Goal: Transaction & Acquisition: Purchase product/service

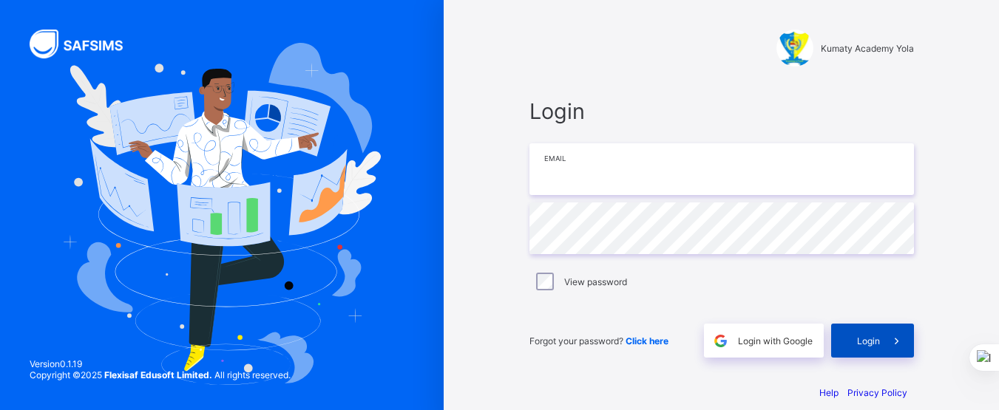
type input "**********"
click at [880, 339] on span "Login" at bounding box center [868, 341] width 23 height 11
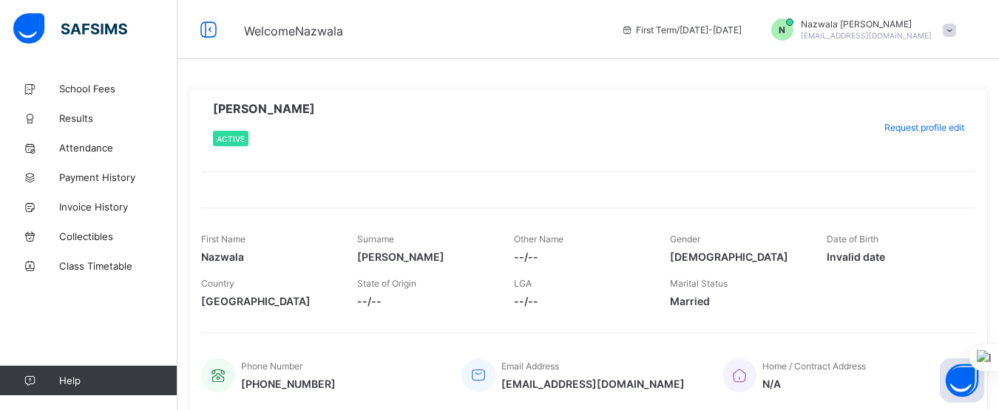
scroll to position [61, 0]
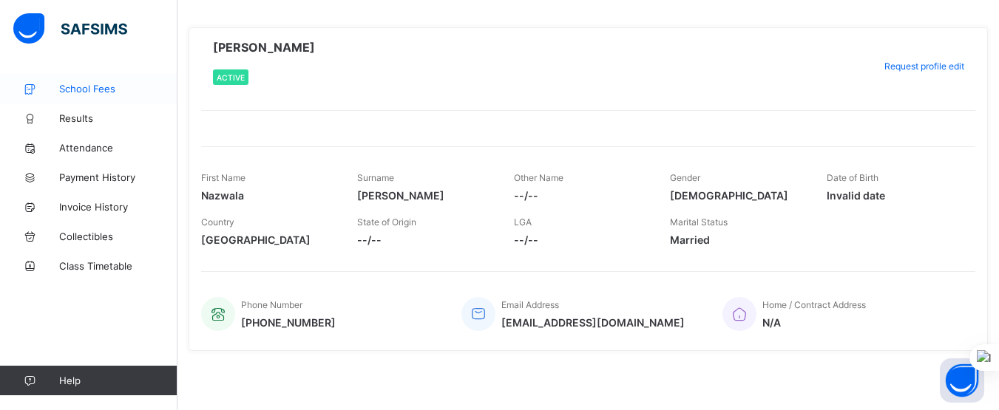
click at [84, 92] on span "School Fees" at bounding box center [118, 89] width 118 height 12
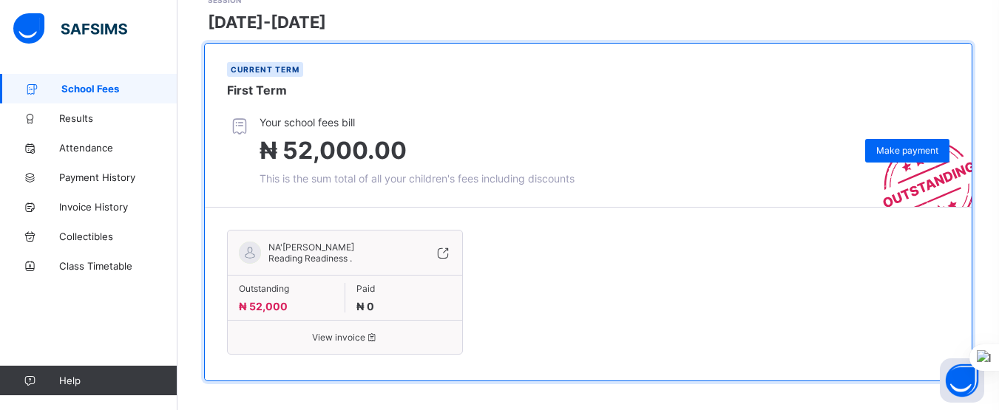
scroll to position [235, 0]
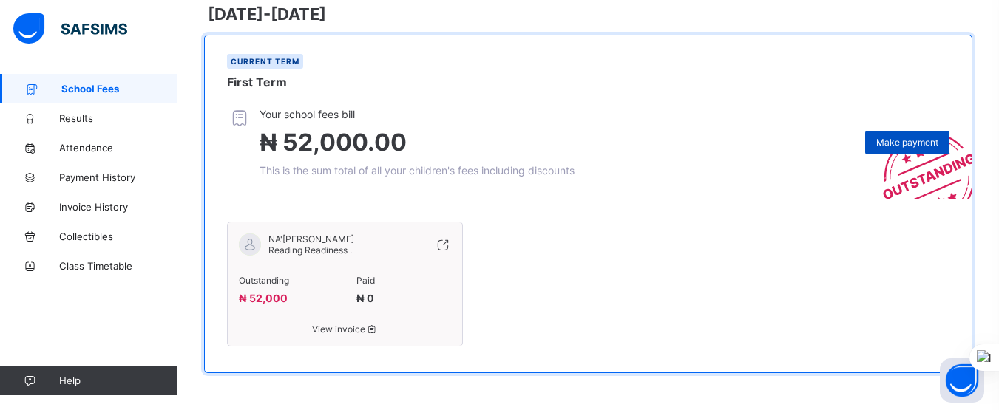
click at [927, 143] on span "Make payment" at bounding box center [907, 142] width 62 height 11
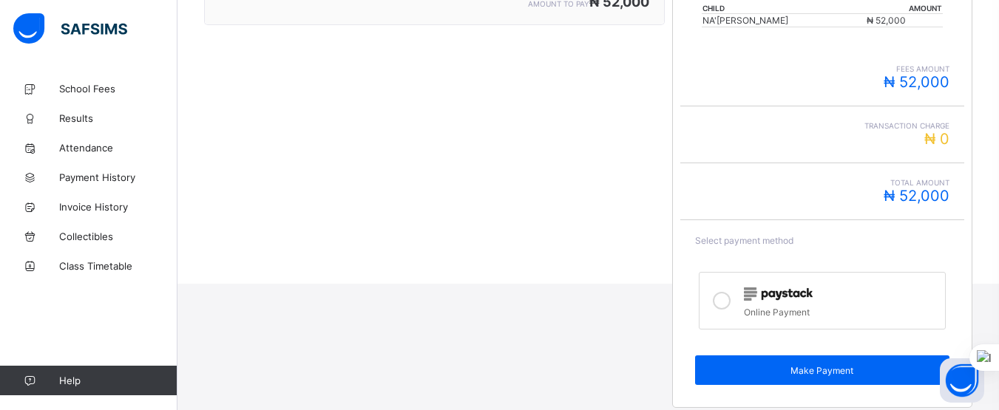
scroll to position [349, 0]
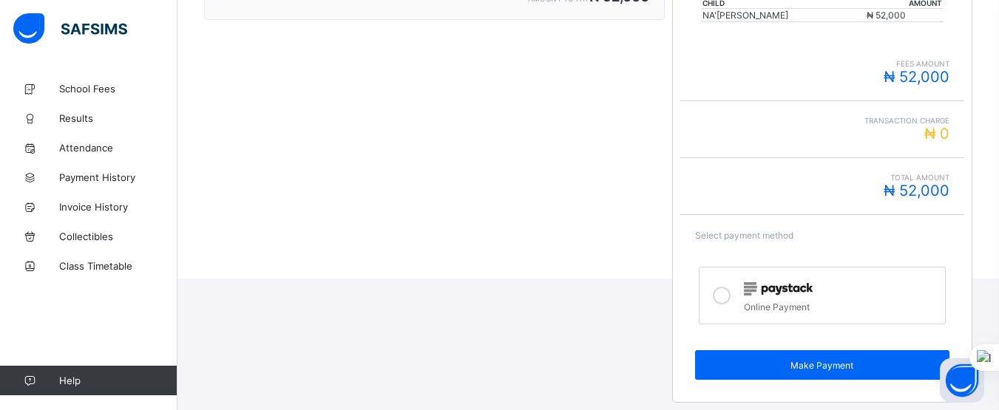
click at [731, 297] on icon at bounding box center [722, 296] width 18 height 18
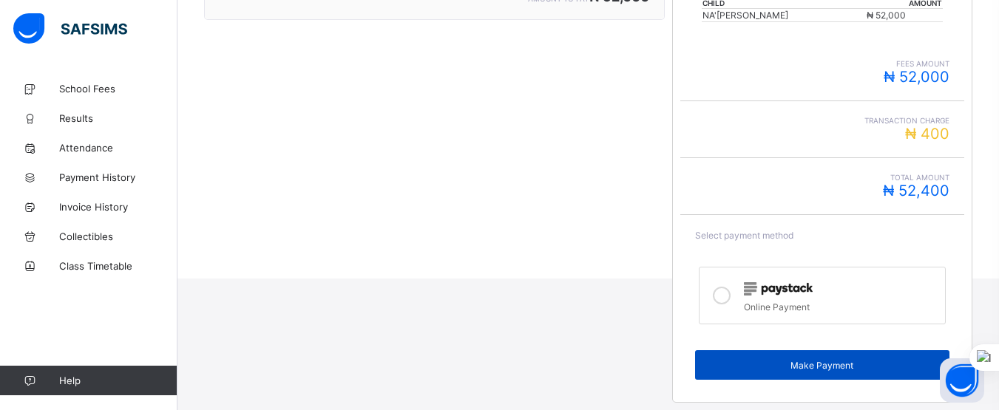
click at [814, 366] on span "Make Payment" at bounding box center [822, 365] width 232 height 11
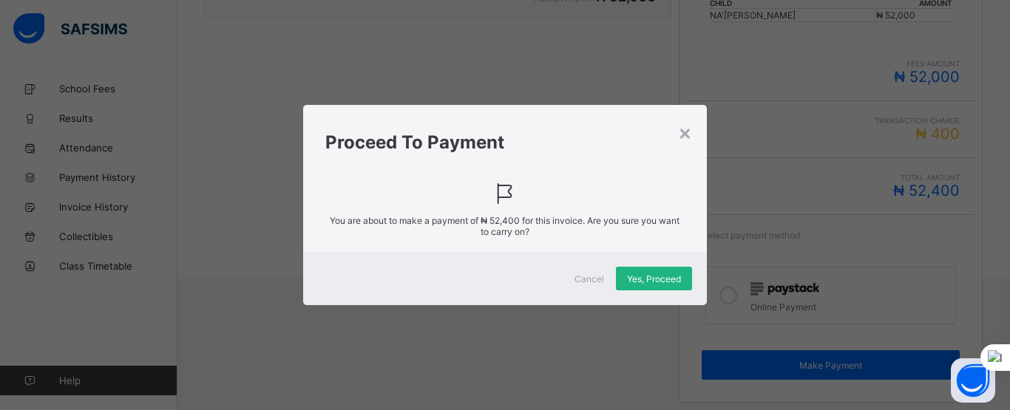
click at [652, 277] on span "Yes, Proceed" at bounding box center [654, 279] width 54 height 11
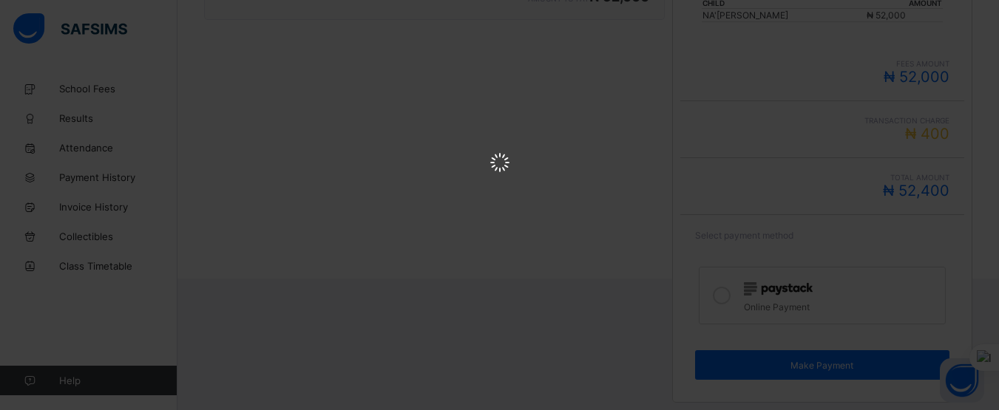
scroll to position [0, 0]
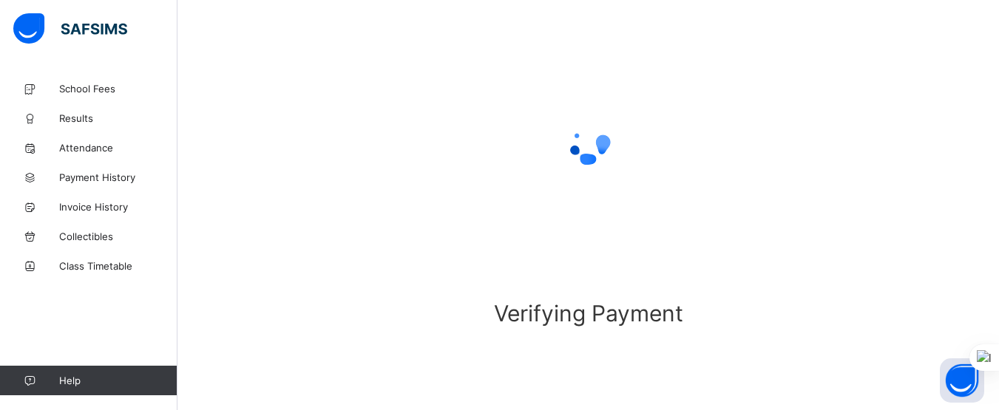
scroll to position [155, 0]
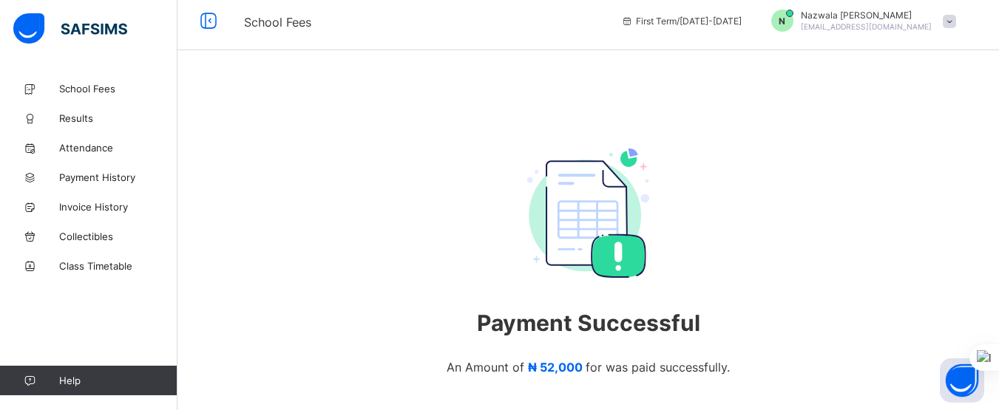
scroll to position [129, 0]
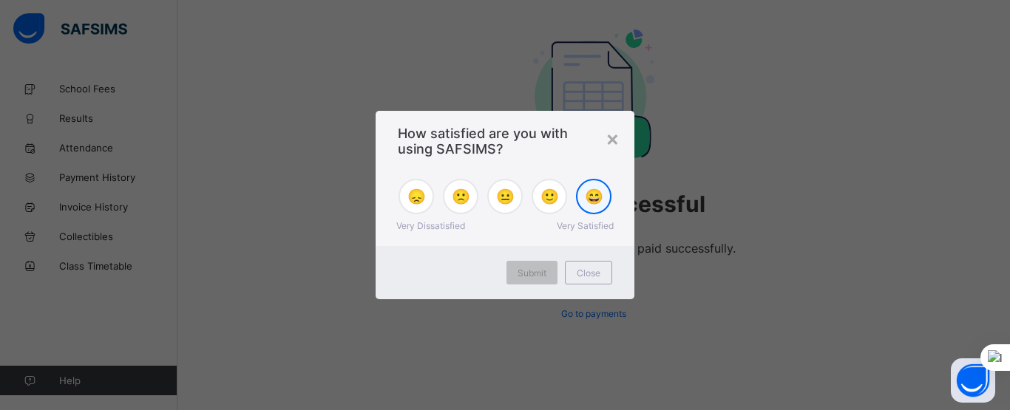
click at [601, 200] on span "😄" at bounding box center [594, 197] width 18 height 18
click at [544, 274] on span "Submit" at bounding box center [532, 273] width 29 height 11
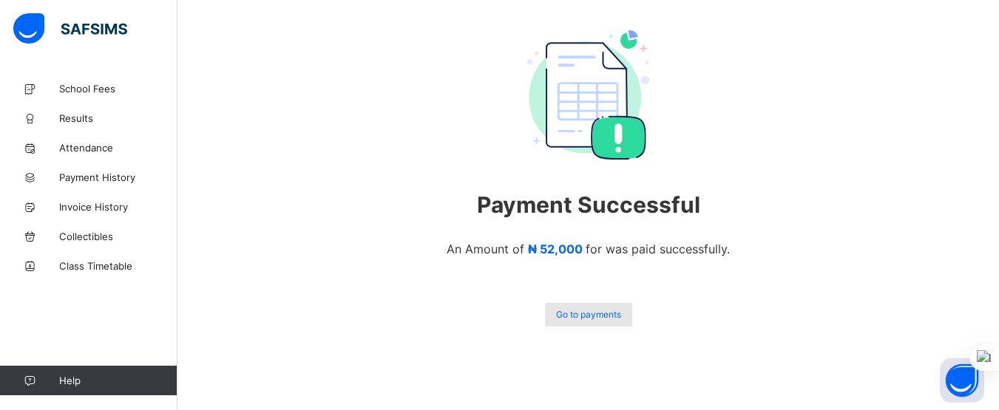
click at [581, 311] on span "Go to payments" at bounding box center [588, 314] width 65 height 11
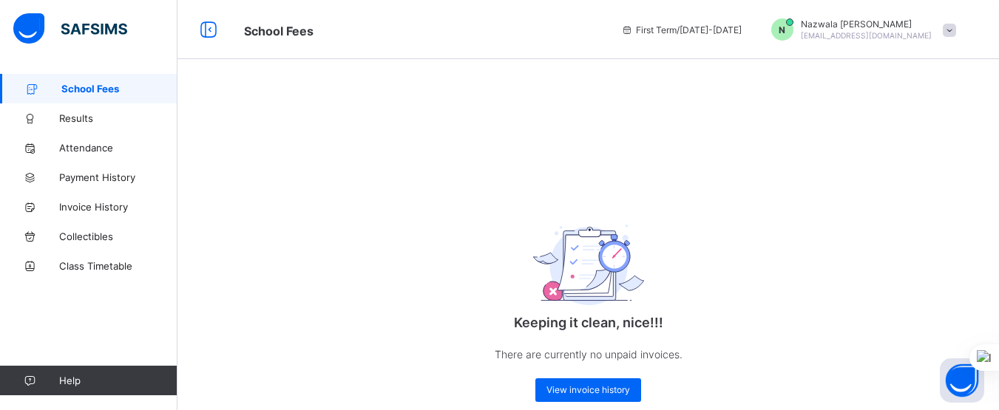
scroll to position [30, 0]
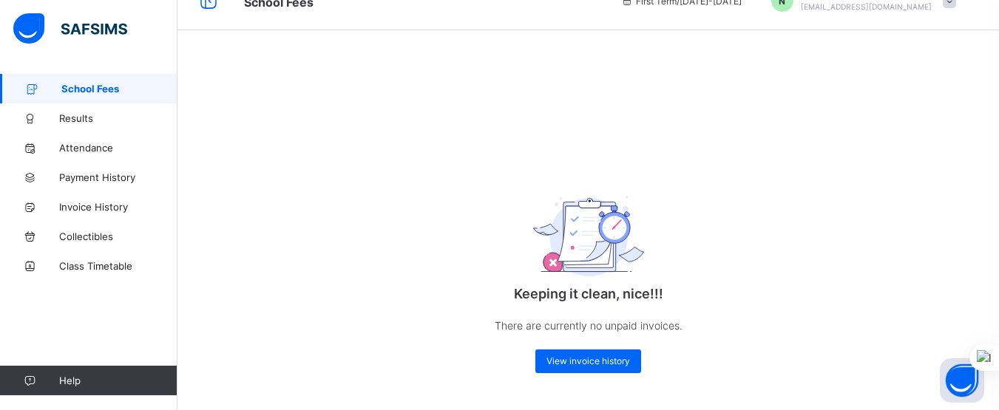
click at [595, 348] on div "Keeping it clean, nice!!! There are currently no unpaid invoices. View invoice …" at bounding box center [589, 271] width 296 height 233
click at [595, 363] on span "View invoice history" at bounding box center [589, 361] width 84 height 11
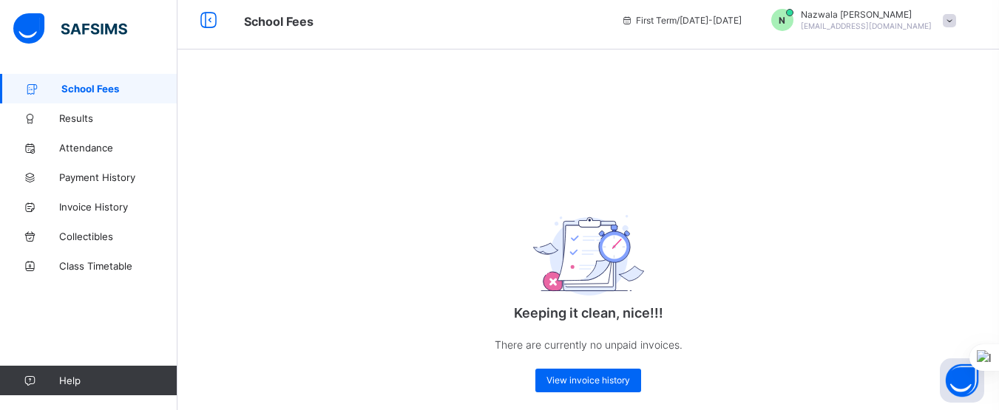
scroll to position [0, 0]
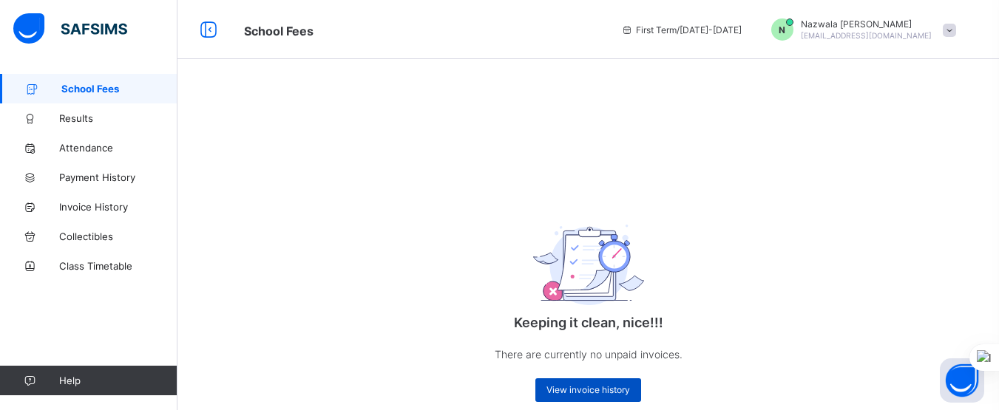
click at [594, 396] on span "View invoice history" at bounding box center [589, 390] width 84 height 11
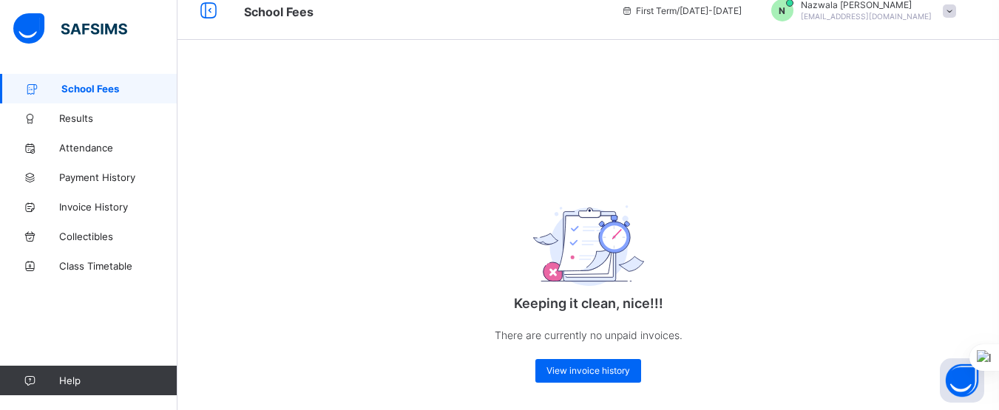
scroll to position [30, 0]
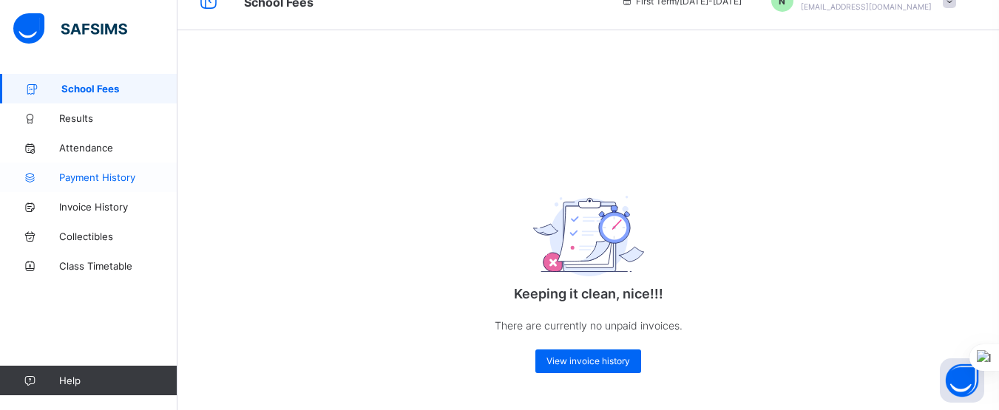
click at [108, 172] on span "Payment History" at bounding box center [118, 178] width 118 height 12
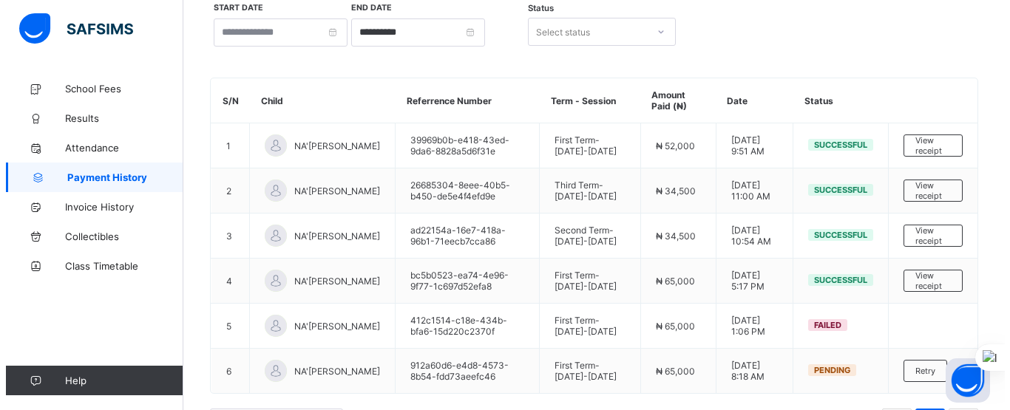
scroll to position [145, 0]
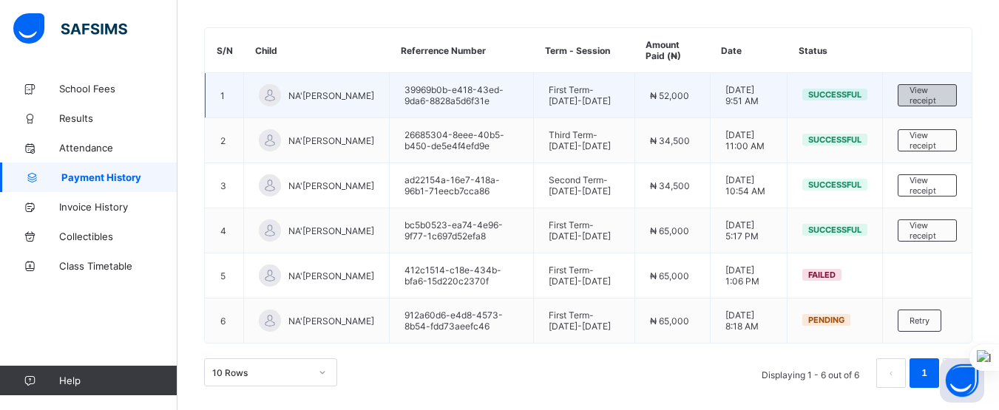
click at [938, 97] on span "View receipt" at bounding box center [928, 95] width 36 height 21
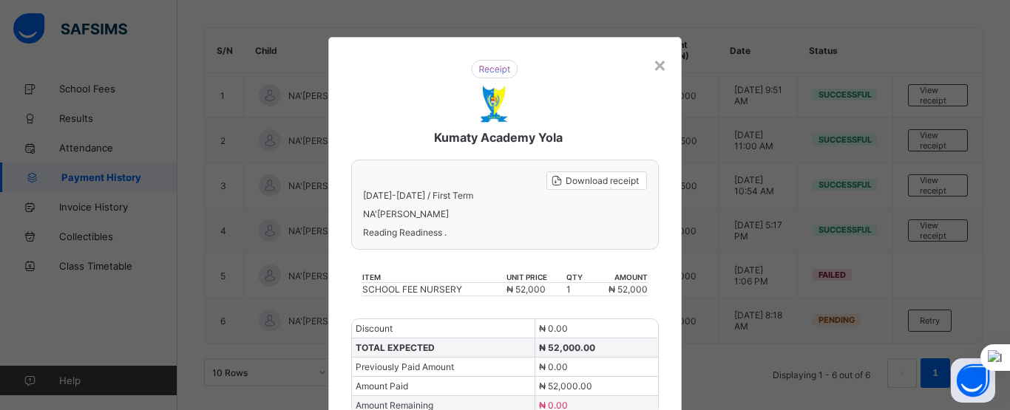
scroll to position [97, 0]
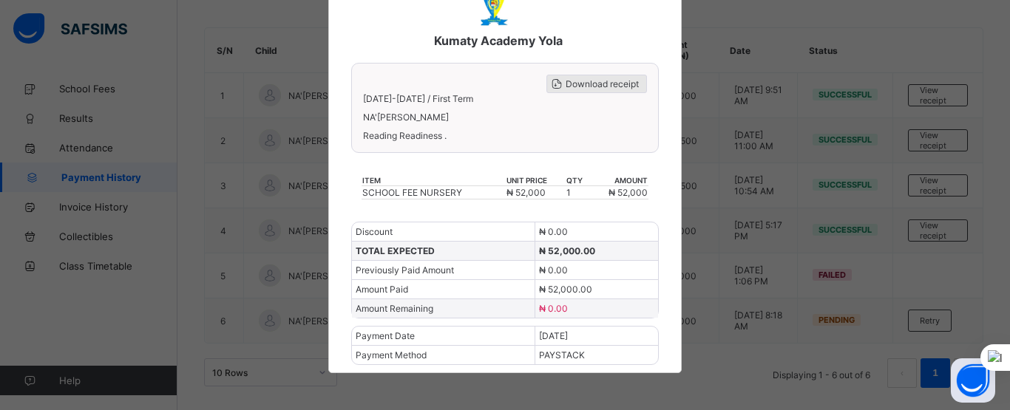
click at [585, 84] on span "Download receipt" at bounding box center [602, 83] width 73 height 11
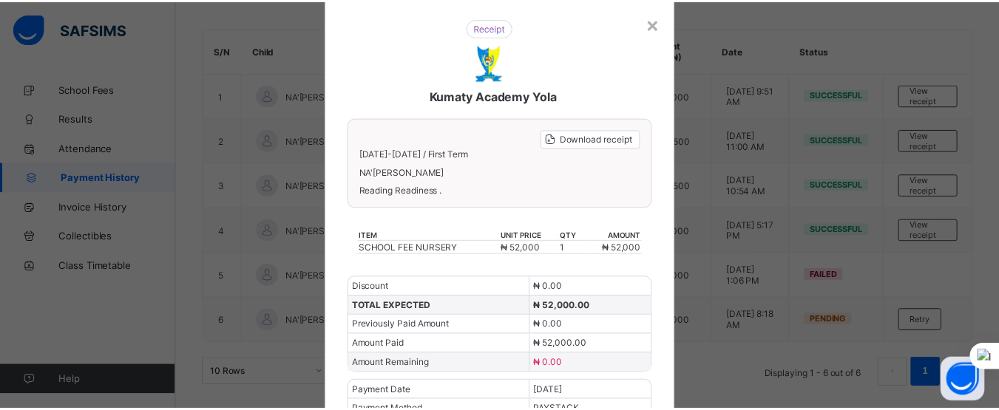
scroll to position [0, 0]
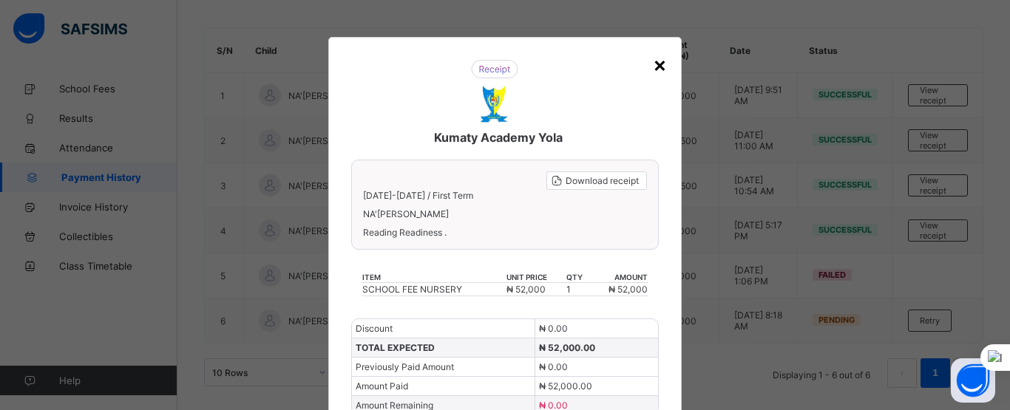
click at [658, 66] on div "×" at bounding box center [660, 64] width 14 height 25
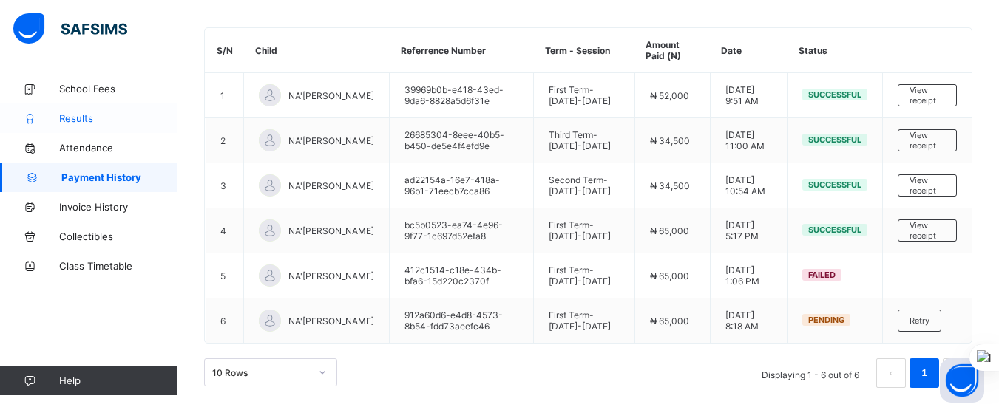
click at [98, 113] on span "Results" at bounding box center [118, 118] width 118 height 12
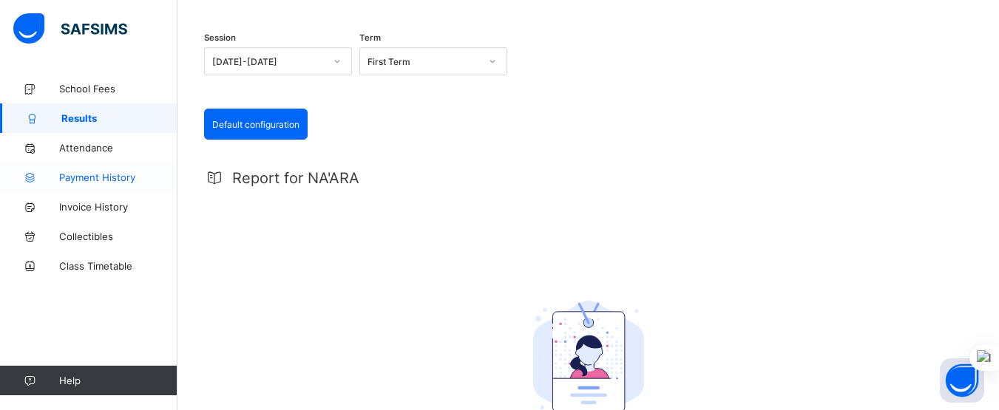
click at [124, 175] on span "Payment History" at bounding box center [118, 178] width 118 height 12
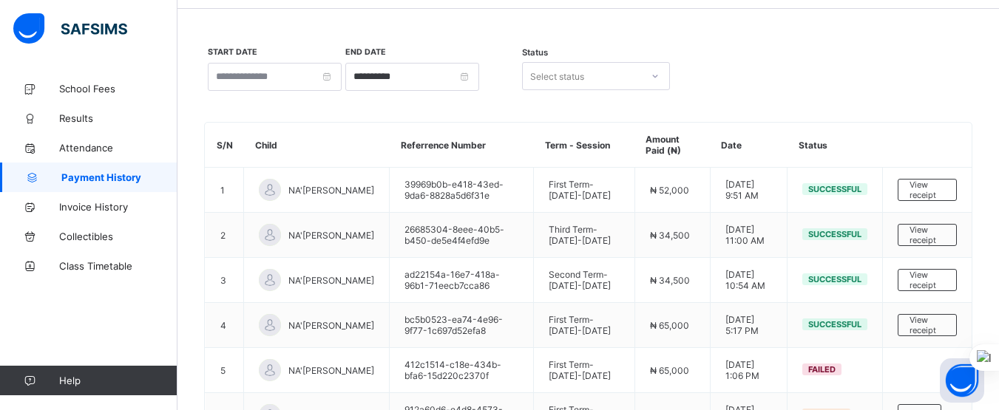
scroll to position [145, 0]
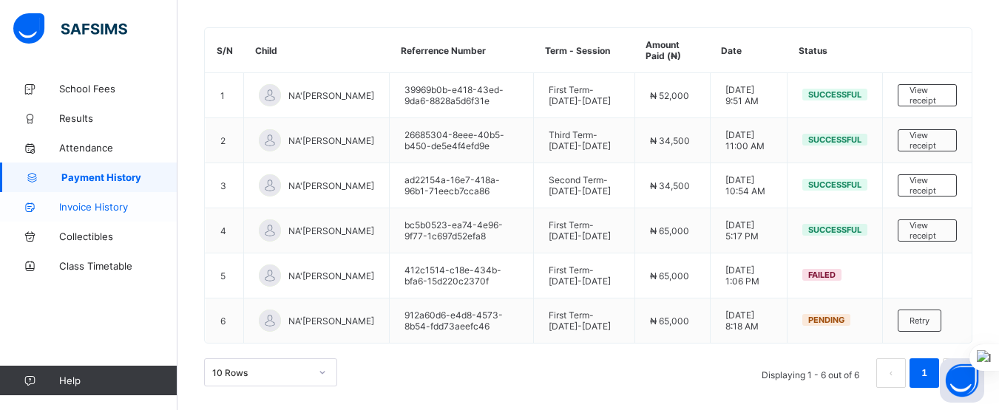
click at [124, 203] on span "Invoice History" at bounding box center [118, 207] width 118 height 12
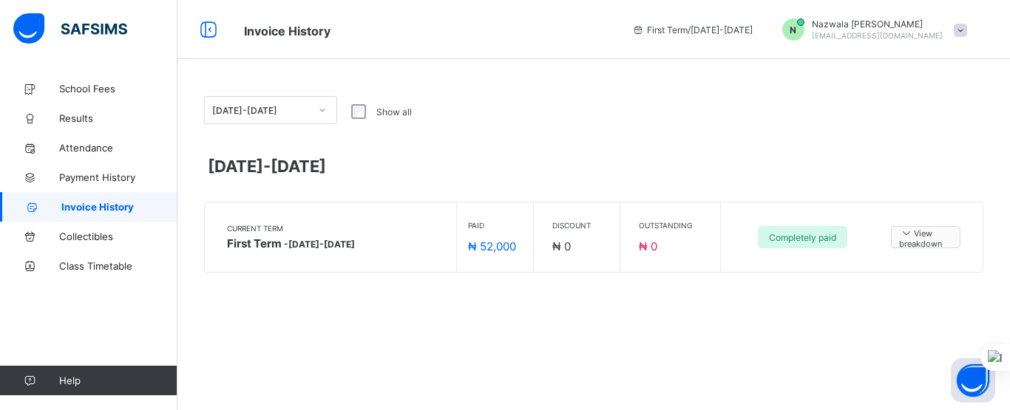
click at [909, 232] on icon at bounding box center [906, 232] width 15 height 13
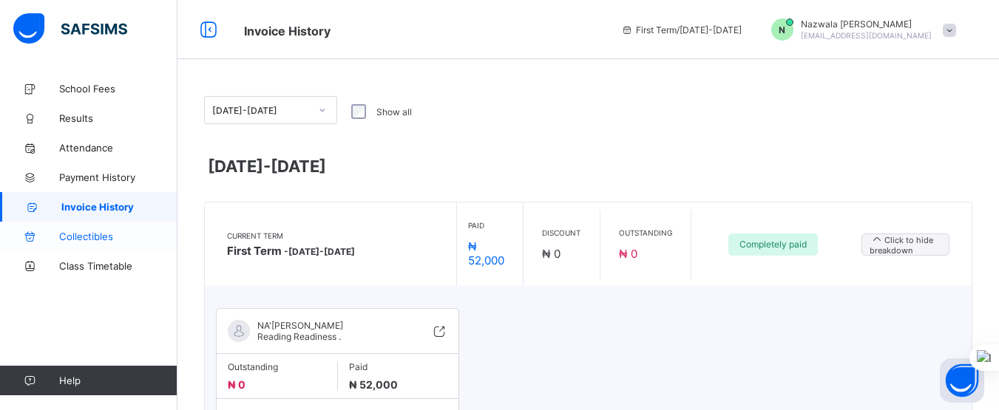
click at [64, 242] on span "Collectibles" at bounding box center [118, 237] width 118 height 12
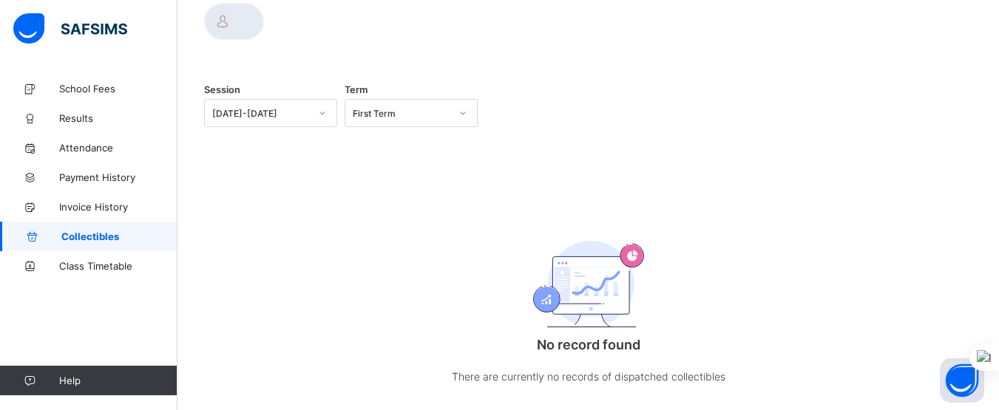
scroll to position [141, 0]
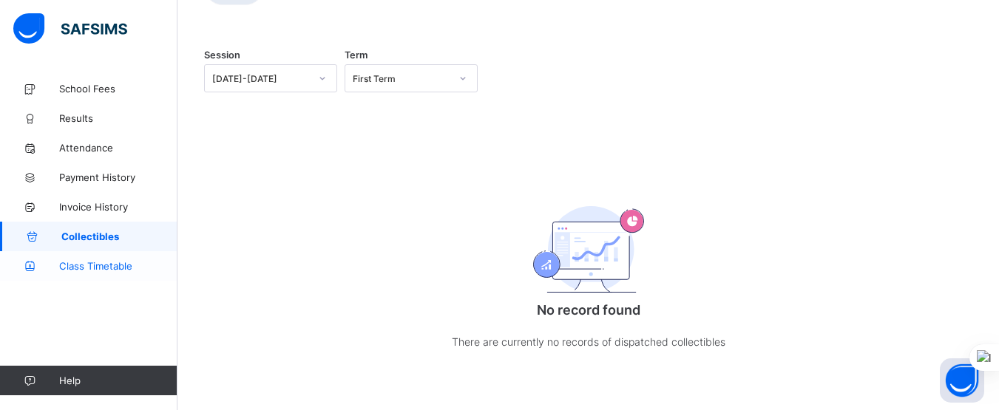
click at [112, 268] on span "Class Timetable" at bounding box center [118, 266] width 118 height 12
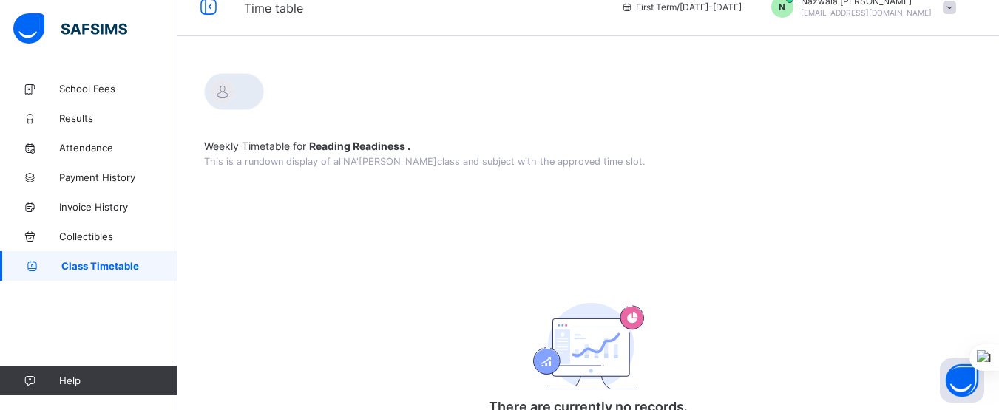
scroll to position [2, 0]
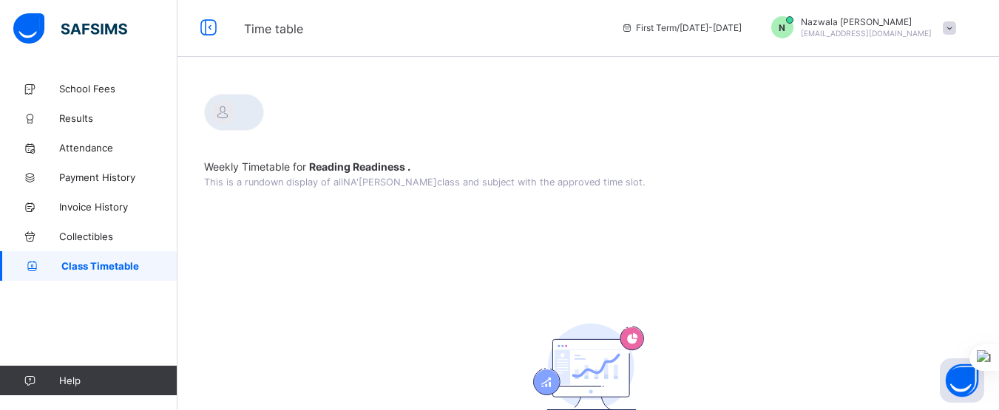
click at [956, 28] on span at bounding box center [949, 27] width 13 height 13
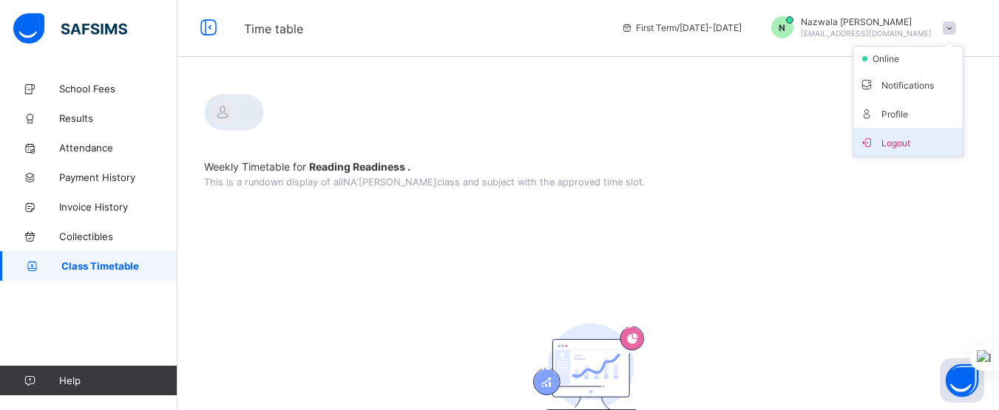
click at [907, 140] on span "Logout" at bounding box center [908, 142] width 98 height 17
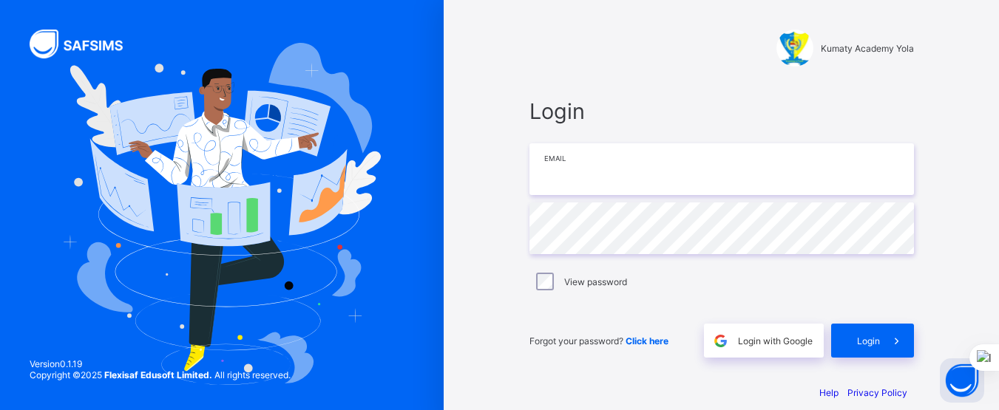
type input "**********"
